Goal: Communication & Community: Ask a question

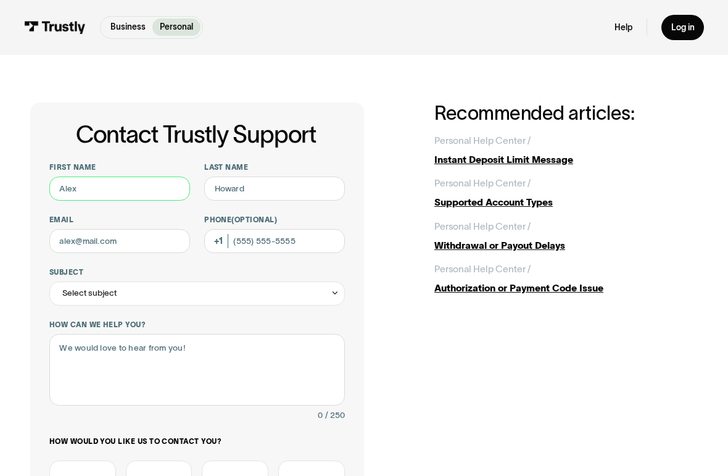
click at [73, 178] on input "First name" at bounding box center [119, 188] width 141 height 24
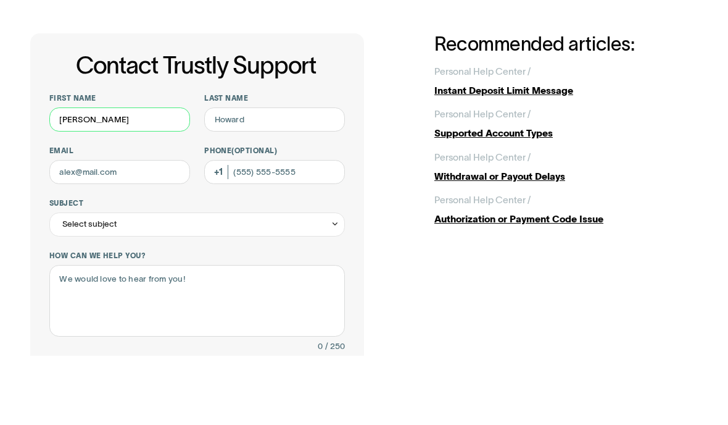
type input "Dawn"
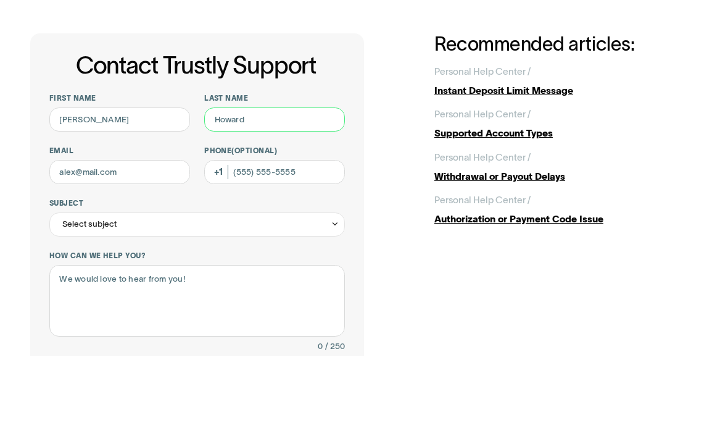
click at [233, 176] on input "Last name" at bounding box center [274, 188] width 141 height 24
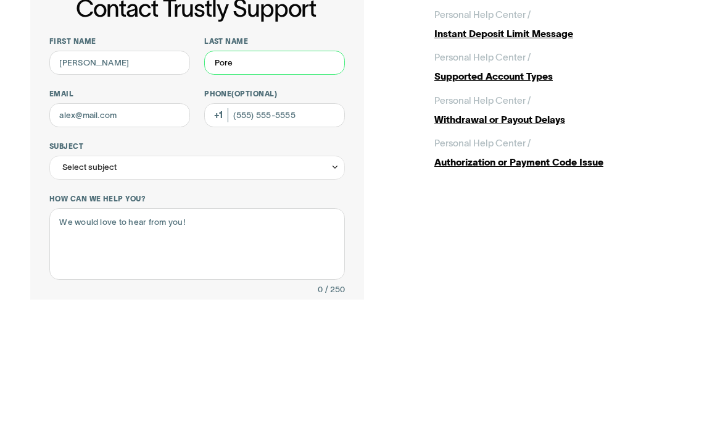
type input "Pore"
click at [71, 229] on input "Email" at bounding box center [119, 241] width 141 height 24
type input "[EMAIL_ADDRESS][DOMAIN_NAME]"
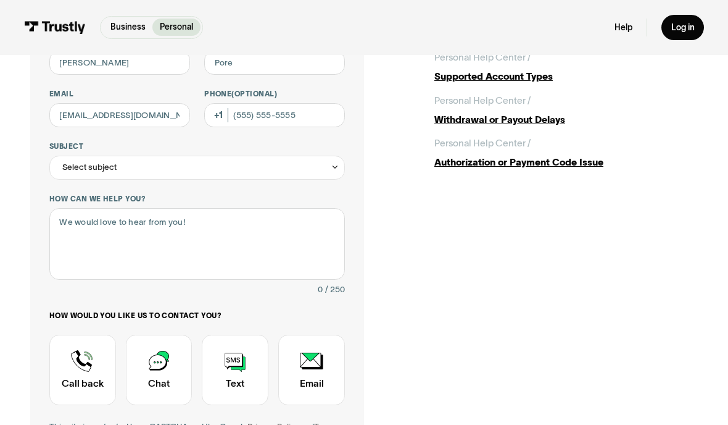
type input "(302) 662-1944"
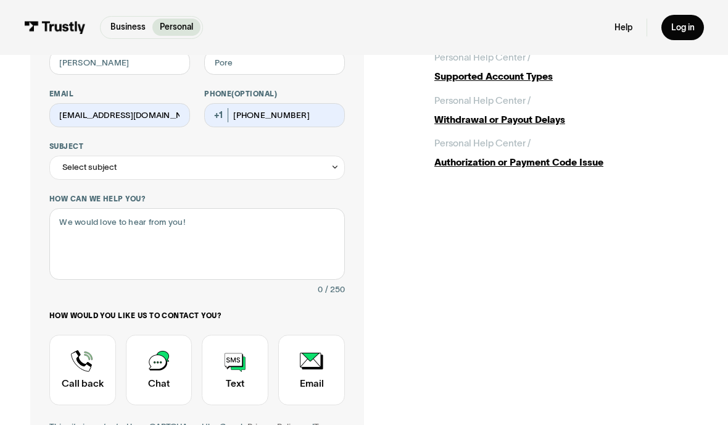
click at [82, 156] on div "Select subject" at bounding box center [197, 168] width 296 height 24
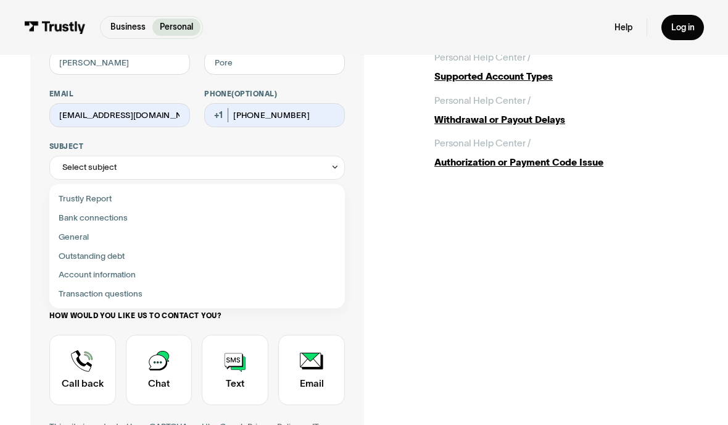
click at [78, 254] on div "Contact Trustly Support" at bounding box center [197, 255] width 286 height 19
type input "**********"
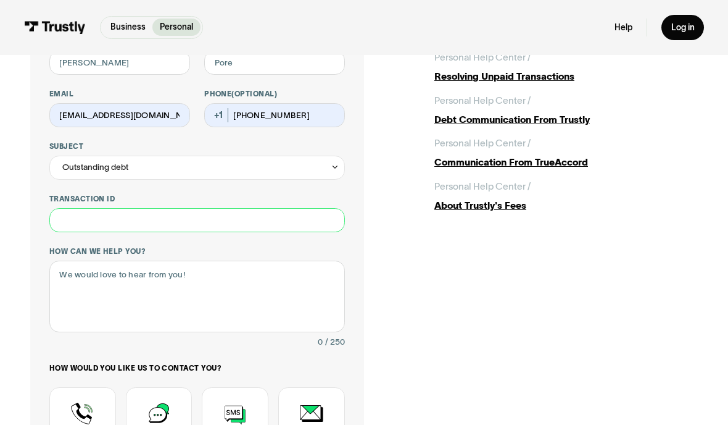
click at [73, 217] on input "Transaction ID" at bounding box center [197, 220] width 296 height 24
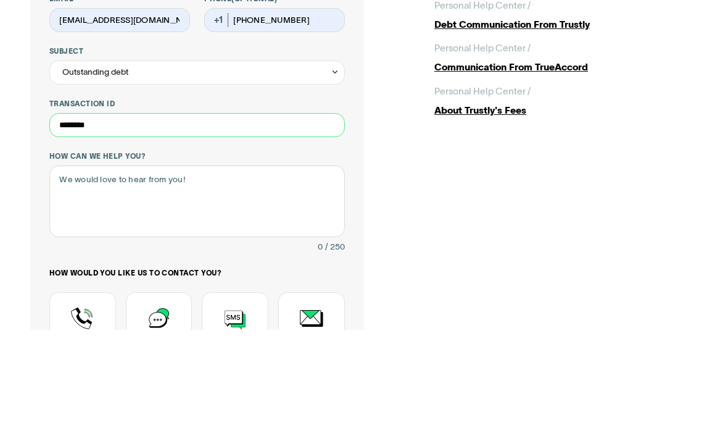
type input "********"
click at [516, 199] on div "About Trustly's Fees" at bounding box center [565, 206] width 263 height 14
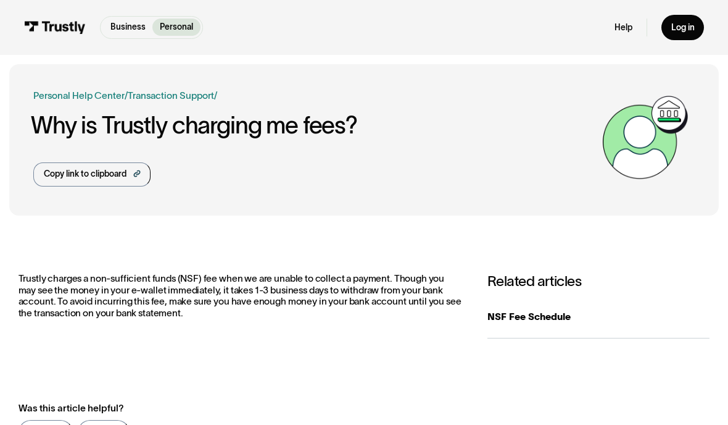
click at [687, 33] on link "Log in" at bounding box center [683, 27] width 43 height 25
click at [642, 24] on div "Help Log in" at bounding box center [659, 27] width 89 height 25
click at [633, 27] on link "Help" at bounding box center [624, 27] width 18 height 11
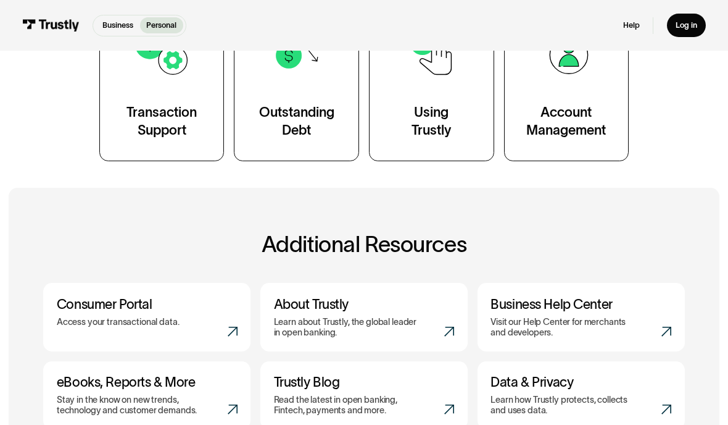
scroll to position [284, 0]
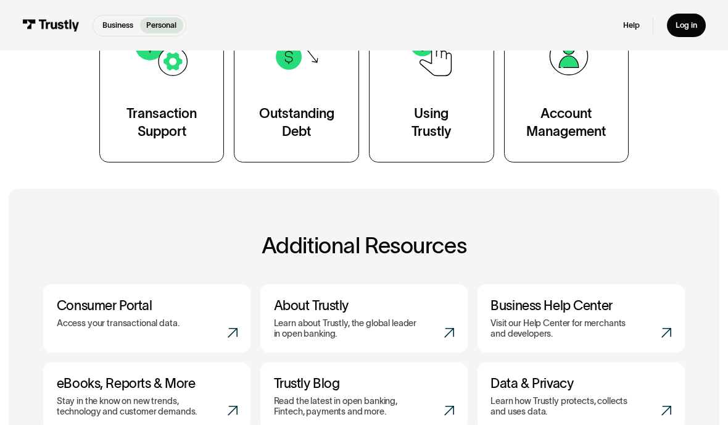
click at [600, 128] on div "Account Management" at bounding box center [566, 121] width 80 height 35
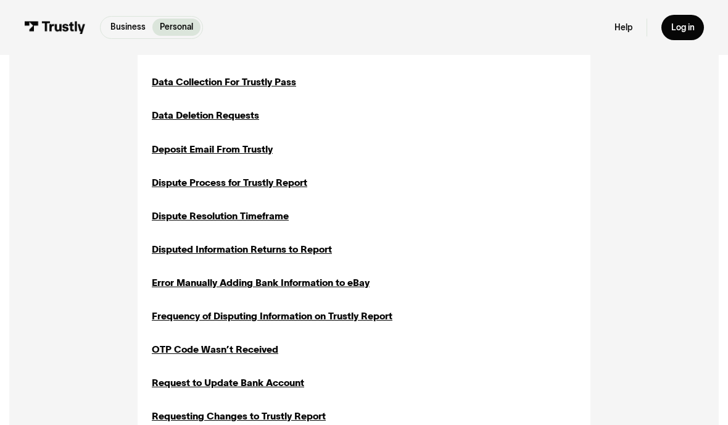
scroll to position [627, 0]
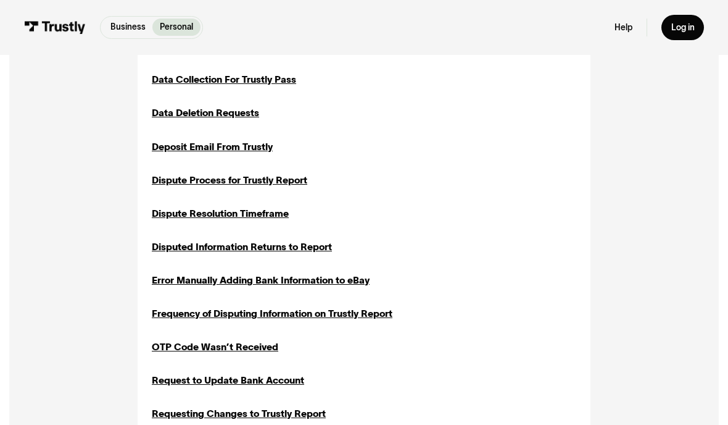
click at [181, 179] on div "Dispute Process for Trustly Report" at bounding box center [230, 180] width 156 height 14
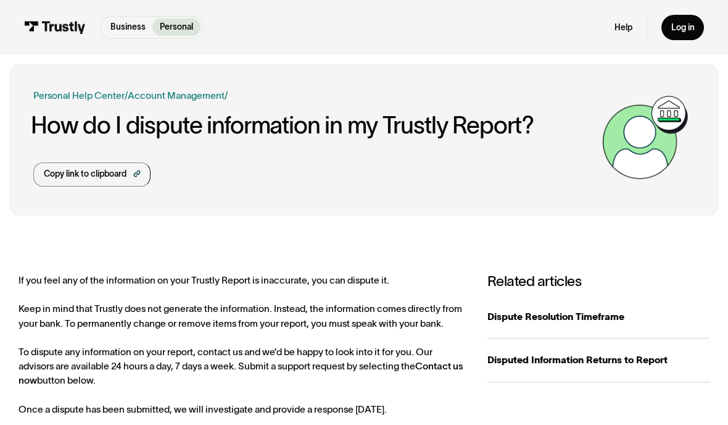
click at [687, 30] on div "Log in" at bounding box center [682, 27] width 23 height 11
click at [75, 171] on div "Copy link to clipboard" at bounding box center [85, 174] width 83 height 12
click at [624, 28] on link "Help" at bounding box center [624, 27] width 18 height 11
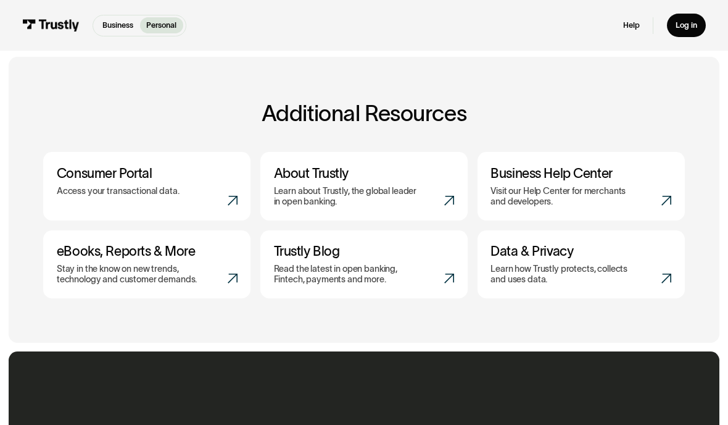
scroll to position [417, 0]
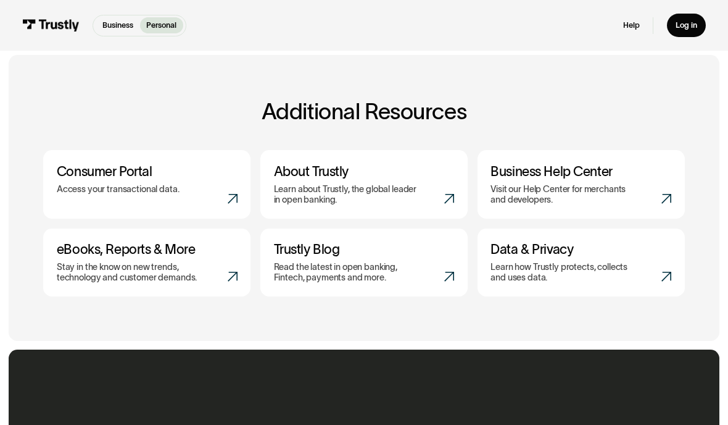
click at [97, 185] on p "Access your transactional data." at bounding box center [118, 190] width 123 height 10
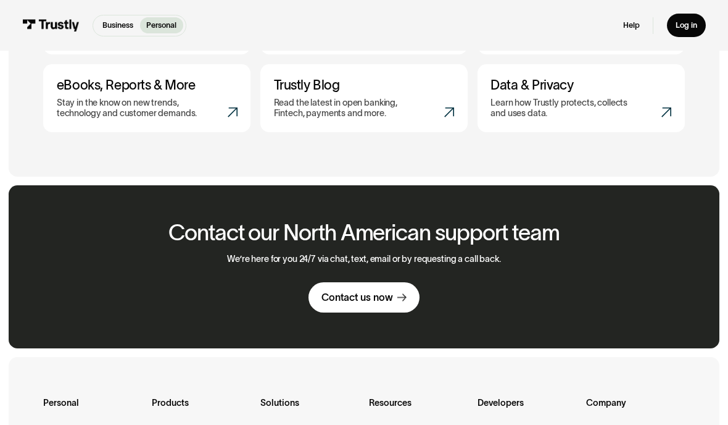
scroll to position [583, 0]
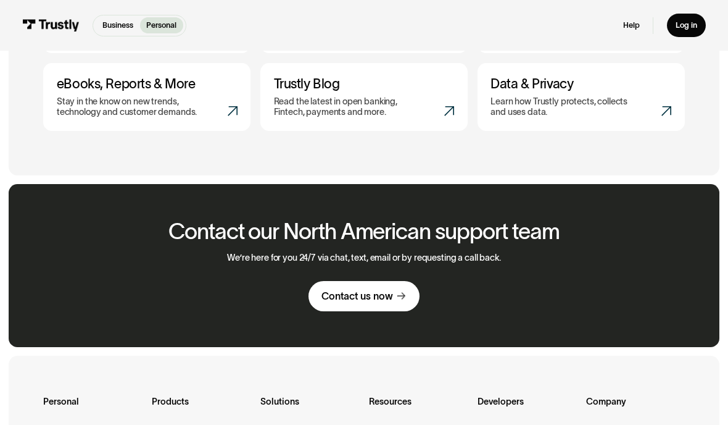
click at [338, 289] on div "Contact us now" at bounding box center [358, 295] width 72 height 13
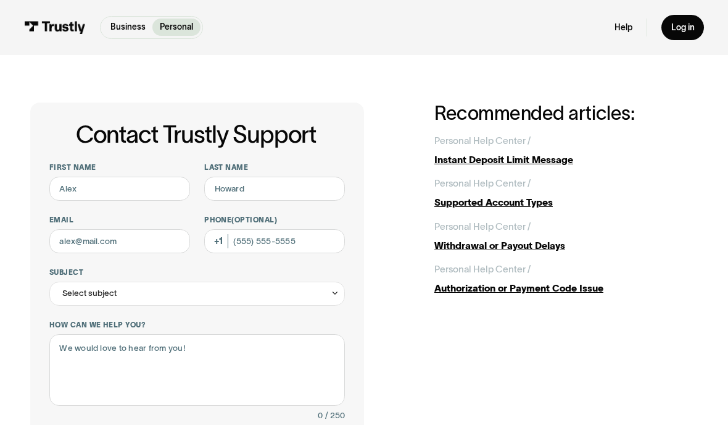
scroll to position [186, 0]
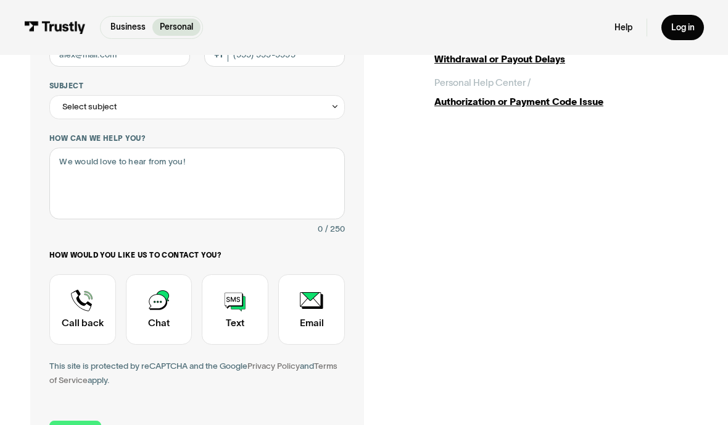
click at [78, 299] on div "Contact Trustly Support" at bounding box center [82, 309] width 67 height 70
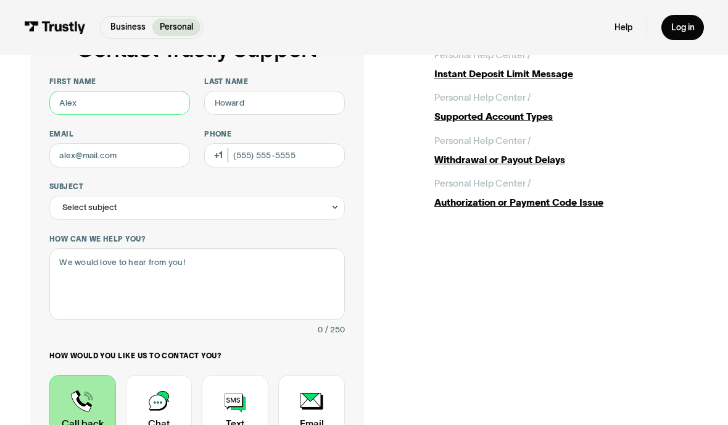
click at [76, 100] on input "First name" at bounding box center [119, 103] width 141 height 24
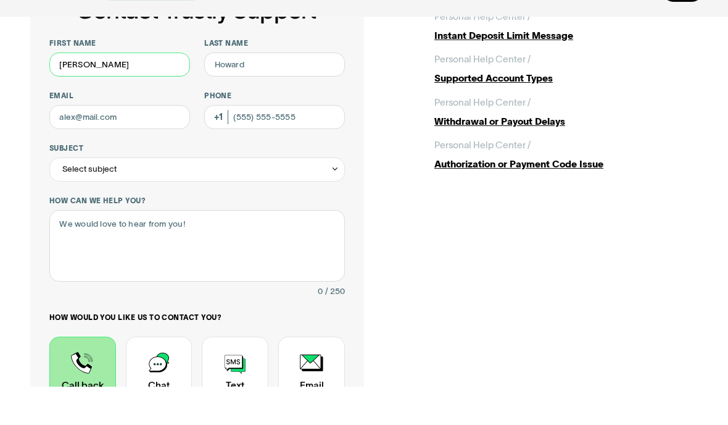
type input "Dawn"
click at [220, 91] on input "Last name" at bounding box center [274, 103] width 141 height 24
type input "Pore"
click at [67, 144] on input "Email" at bounding box center [119, 156] width 141 height 24
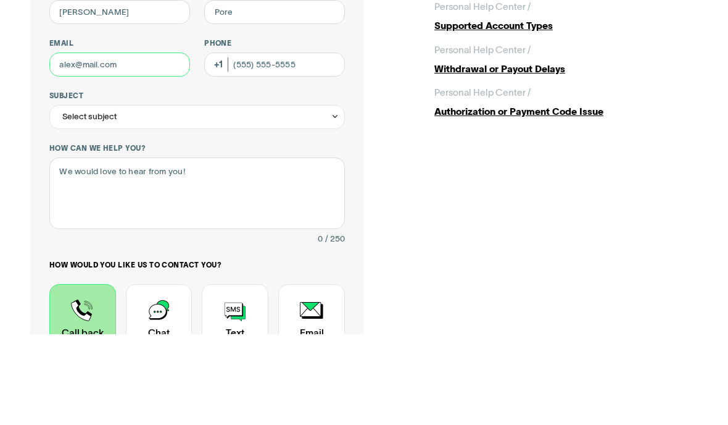
type input "dawnleann36@gmail.com"
type input "(302) 662-1944"
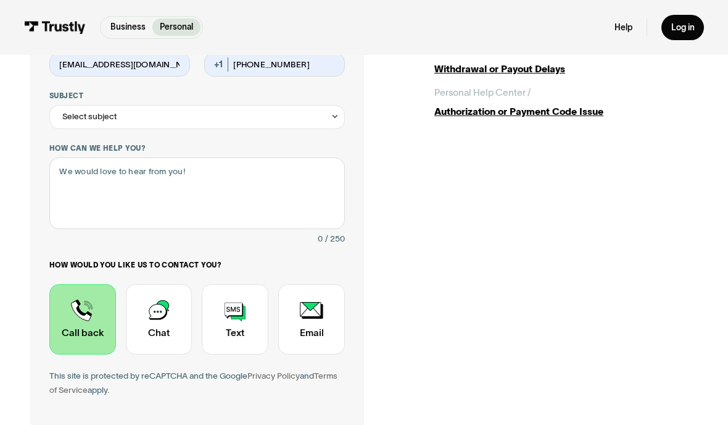
click at [88, 114] on div "Select subject" at bounding box center [89, 116] width 54 height 14
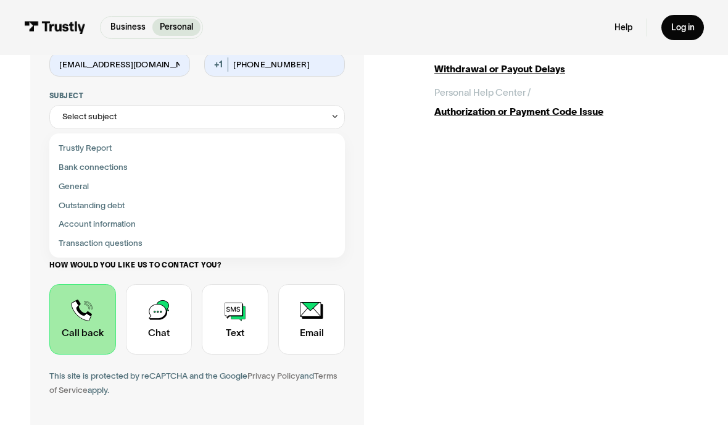
click at [78, 201] on div "Contact Trustly Support" at bounding box center [197, 205] width 286 height 19
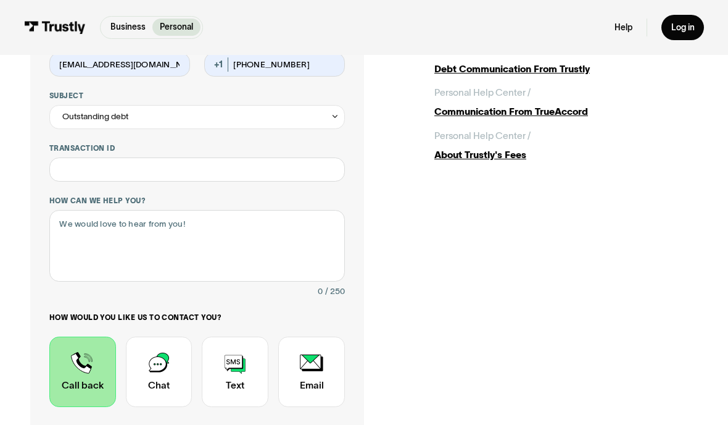
click at [331, 117] on icon "Contact Trustly Support" at bounding box center [335, 116] width 9 height 9
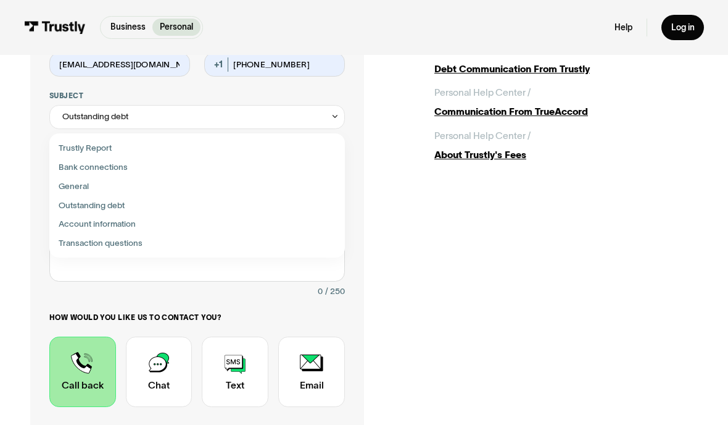
click at [76, 240] on div "Contact Trustly Support" at bounding box center [197, 243] width 286 height 19
type input "**********"
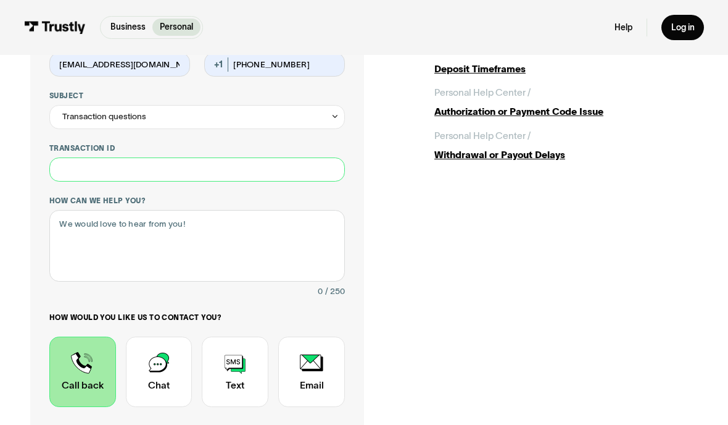
click at [262, 176] on input "Transaction ID" at bounding box center [197, 169] width 296 height 24
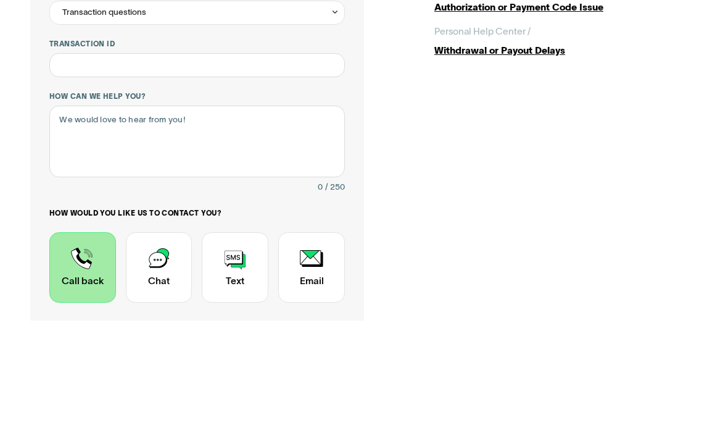
click at [299, 210] on textarea "How can we help you?" at bounding box center [197, 246] width 296 height 72
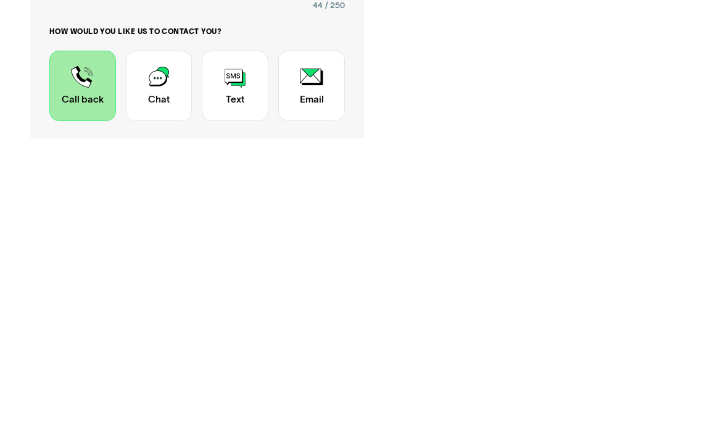
type textarea "I was told these onerdraft would be credited"
click at [86, 337] on div "Contact Trustly Support" at bounding box center [82, 372] width 67 height 70
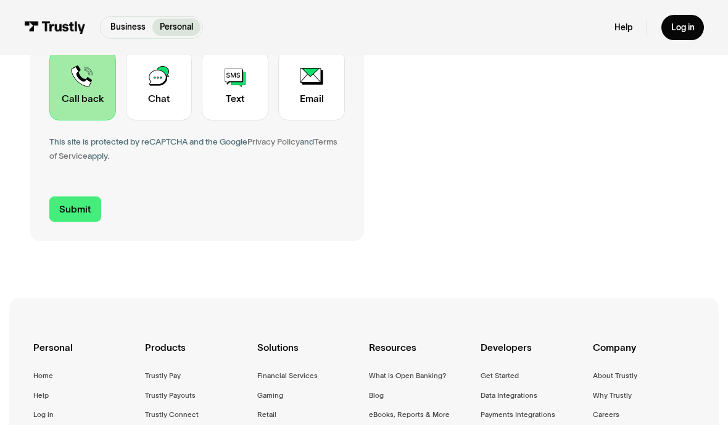
click at [85, 202] on input "Submit" at bounding box center [75, 208] width 52 height 25
type input "+13026621944"
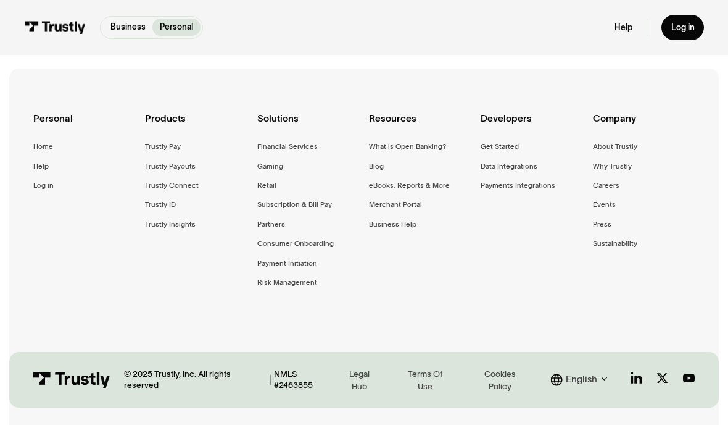
scroll to position [276, 0]
click at [46, 147] on div "Home" at bounding box center [43, 146] width 20 height 12
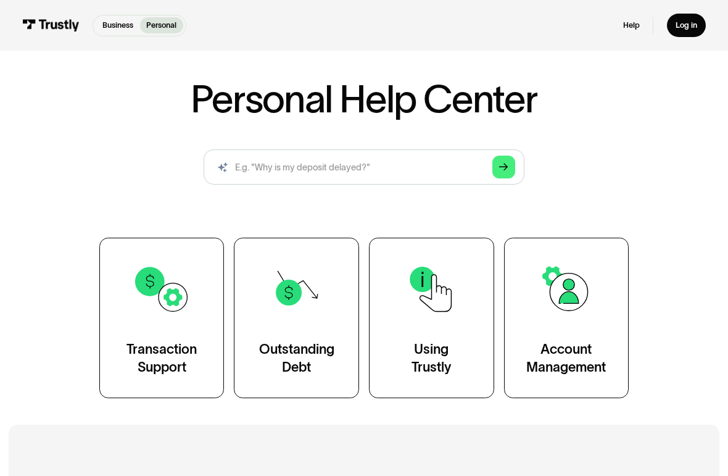
scroll to position [64, 0]
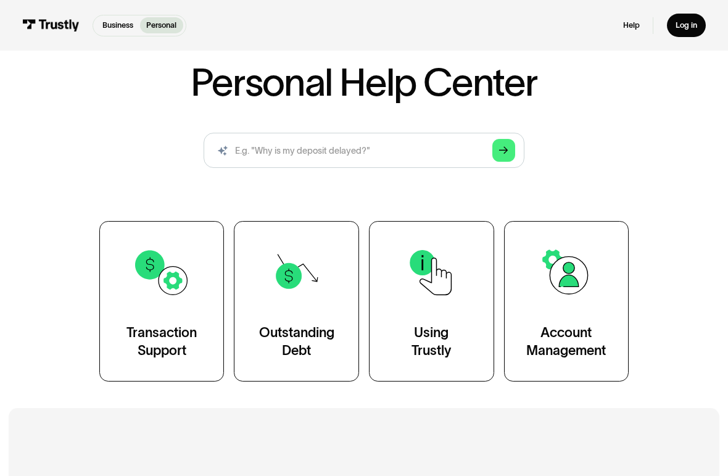
click at [573, 280] on img at bounding box center [565, 272] width 57 height 57
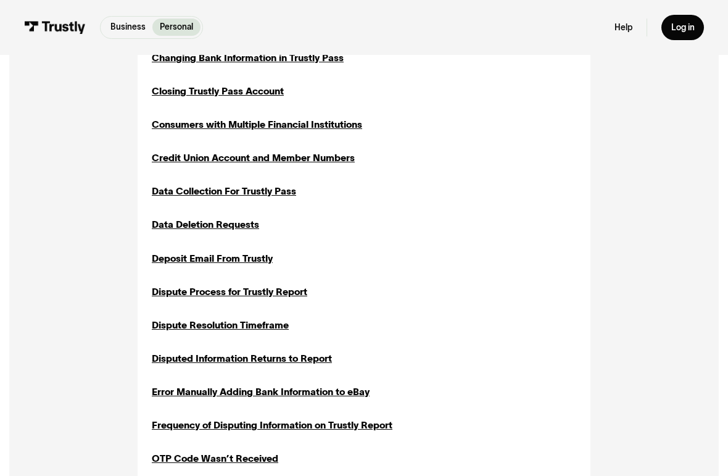
scroll to position [517, 0]
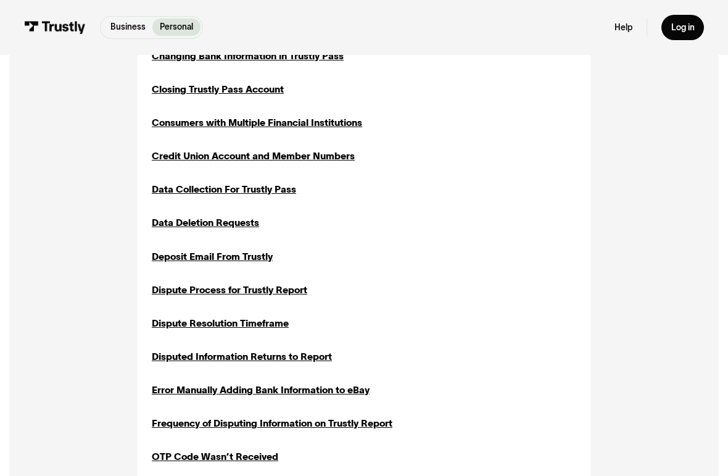
click at [185, 288] on div "Dispute Process for Trustly Report" at bounding box center [230, 290] width 156 height 14
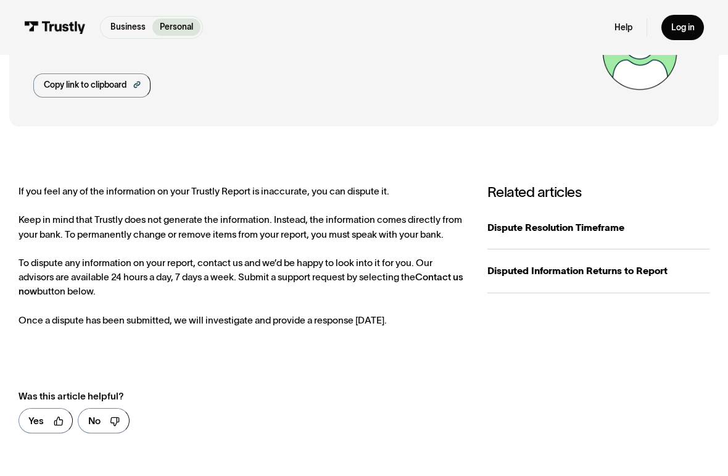
scroll to position [89, 0]
click at [521, 227] on div "Dispute Resolution Timeframe" at bounding box center [598, 227] width 223 height 14
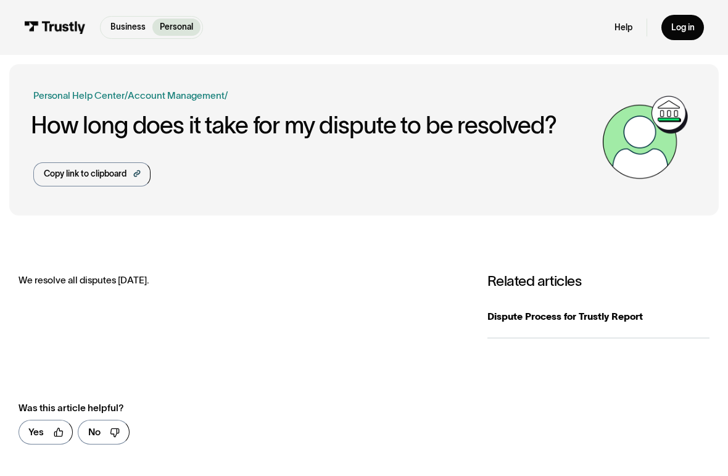
click at [70, 174] on div "Copy link to clipboard" at bounding box center [85, 174] width 83 height 12
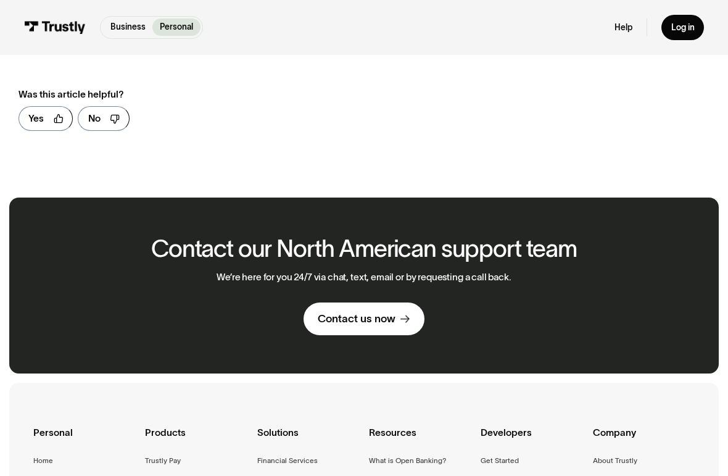
scroll to position [314, 0]
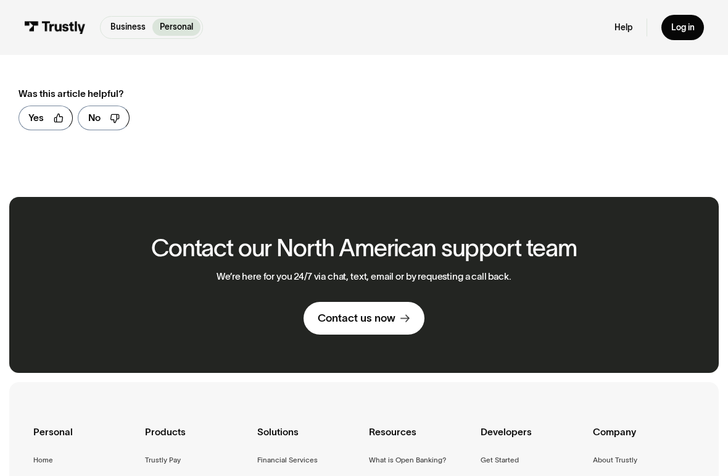
click at [344, 313] on div "Contact us now" at bounding box center [357, 318] width 78 height 14
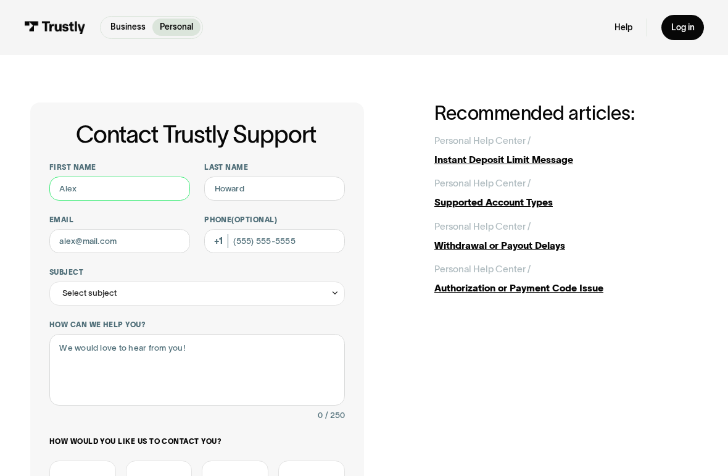
click at [89, 186] on input "First name" at bounding box center [119, 188] width 141 height 24
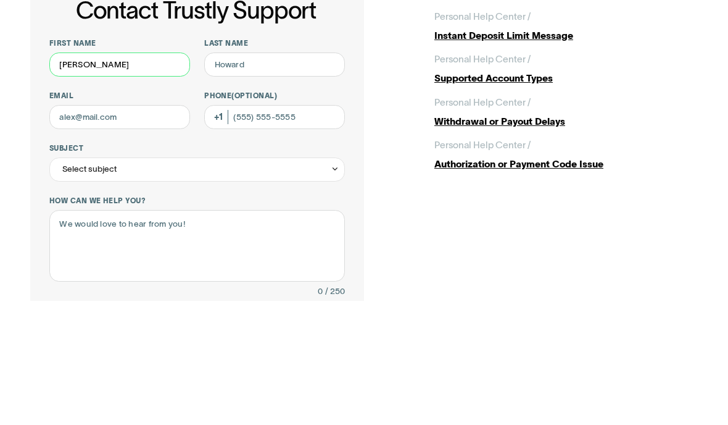
type input "Dawn"
click at [225, 176] on input "Last name" at bounding box center [274, 188] width 141 height 24
type input "Pore"
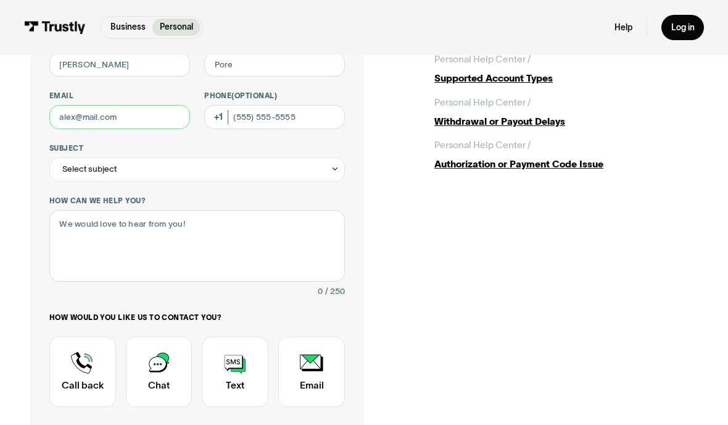
type input "dawnleann36@gmail.com"
type input "(302) 662-1944"
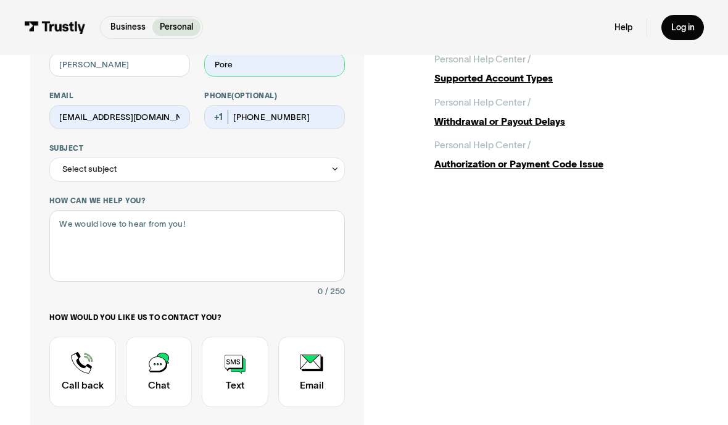
type input "Pore"
click at [85, 172] on div "Select subject" at bounding box center [89, 169] width 54 height 14
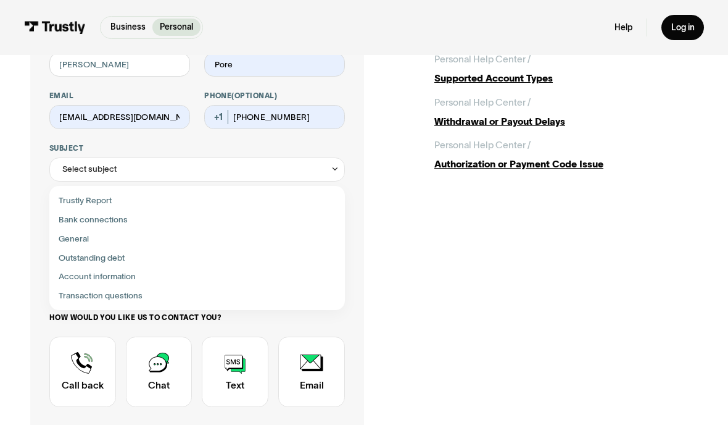
click at [72, 296] on div "Contact Trustly Support" at bounding box center [197, 295] width 286 height 19
type input "**********"
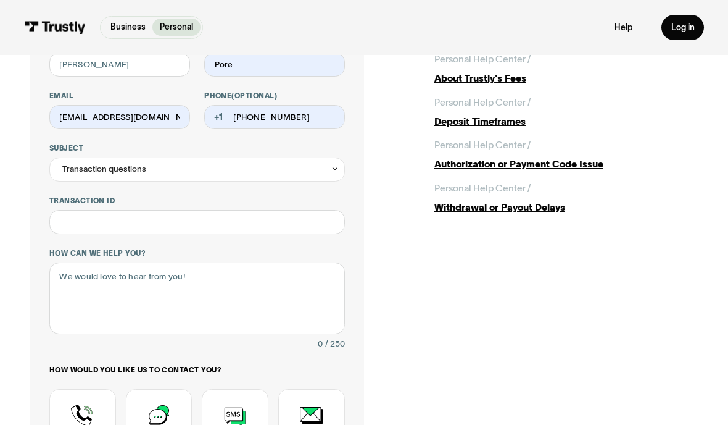
click at [78, 167] on div "Transaction questions" at bounding box center [104, 169] width 84 height 14
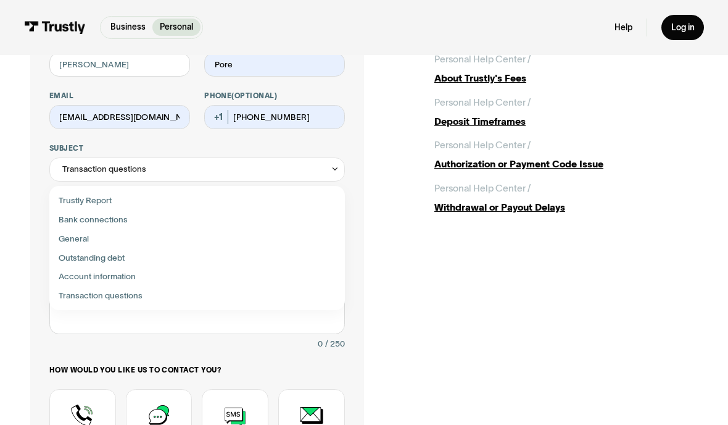
click at [73, 289] on div "Contact Trustly Support" at bounding box center [197, 295] width 286 height 19
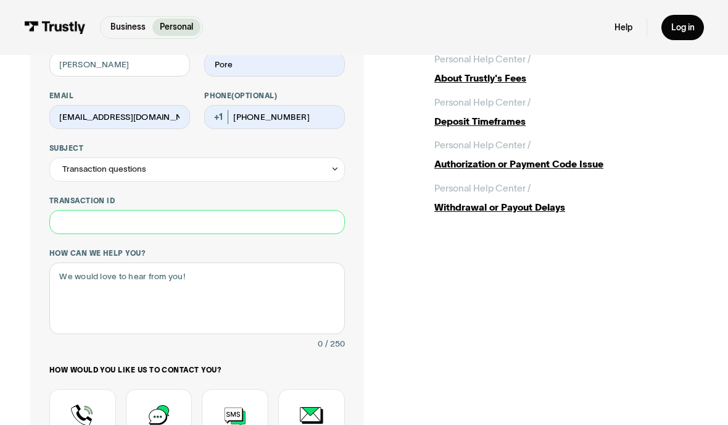
click at [70, 218] on input "Transaction ID" at bounding box center [197, 222] width 296 height 24
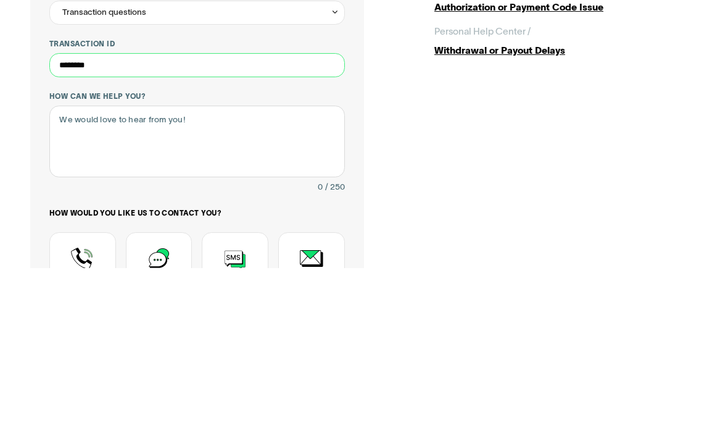
type input "********"
click at [68, 263] on textarea "How can we help you?" at bounding box center [197, 299] width 296 height 72
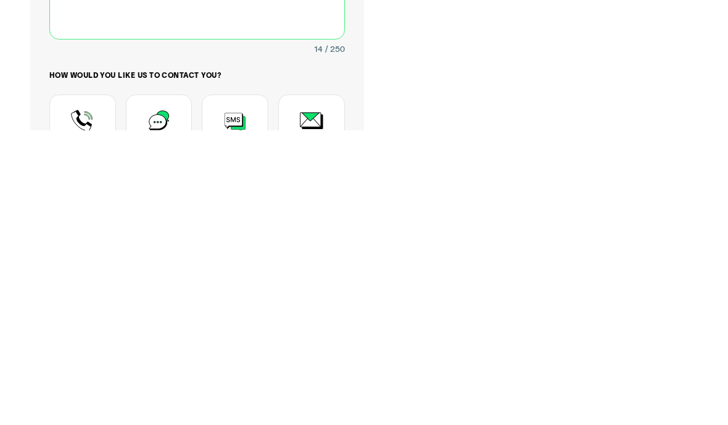
type textarea "Please call me"
click at [88, 389] on div "Contact Trustly Support" at bounding box center [82, 424] width 67 height 70
